Goal: Information Seeking & Learning: Understand process/instructions

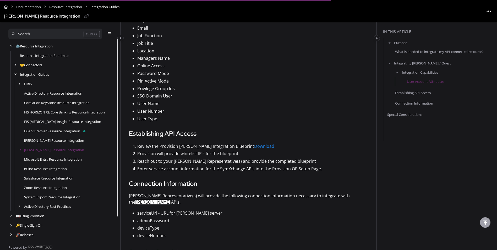
scroll to position [397, 0]
click at [138, 145] on p "Review the Provision [PERSON_NAME] Integration Blueprint Download" at bounding box center [252, 145] width 231 height 8
click at [199, 154] on p "Provision will provide whitelist IP’s for the blueprint" at bounding box center [252, 153] width 231 height 8
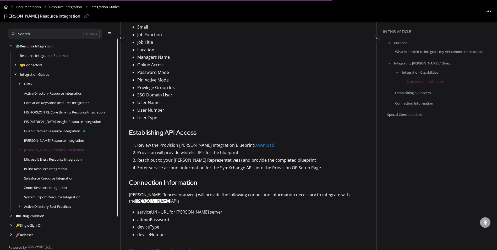
click at [234, 152] on p "Provision will provide whitelist IP’s for the blueprint" at bounding box center [252, 153] width 231 height 8
drag, startPoint x: 234, startPoint y: 152, endPoint x: 238, endPoint y: 155, distance: 4.7
click at [238, 155] on p "Provision will provide whitelist IP’s for the blueprint" at bounding box center [252, 153] width 231 height 8
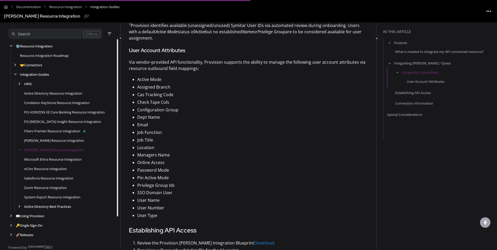
scroll to position [302, 0]
